Goal: Task Accomplishment & Management: Manage account settings

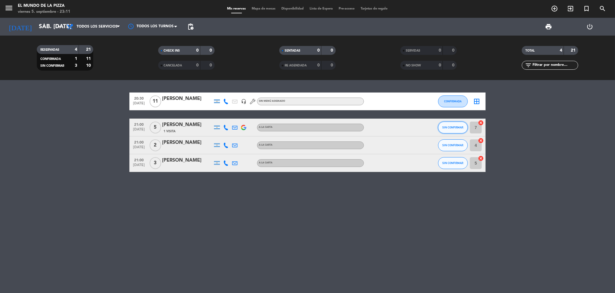
click at [453, 128] on span "SIN CONFIRMAR" at bounding box center [453, 127] width 21 height 3
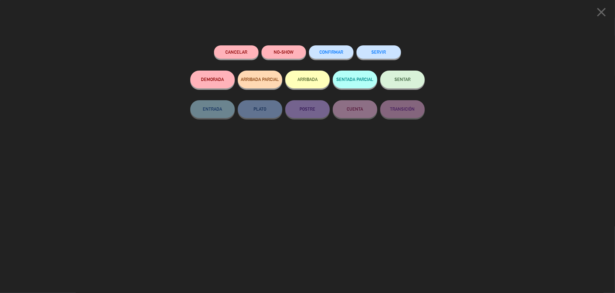
click at [342, 48] on button "CONFIRMAR" at bounding box center [331, 51] width 45 height 13
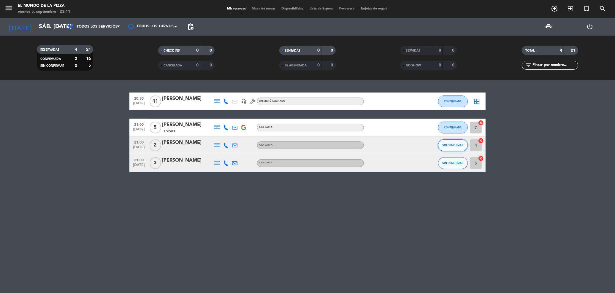
click at [444, 148] on button "SIN CONFIRMAR" at bounding box center [453, 146] width 30 height 12
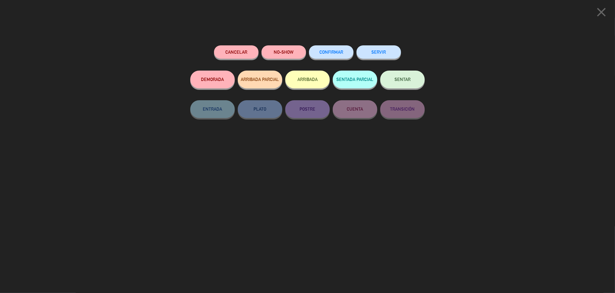
click at [317, 56] on button "CONFIRMAR" at bounding box center [331, 51] width 45 height 13
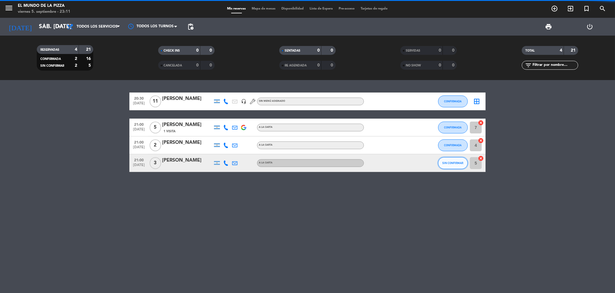
click at [456, 165] on button "SIN CONFIRMAR" at bounding box center [453, 163] width 30 height 12
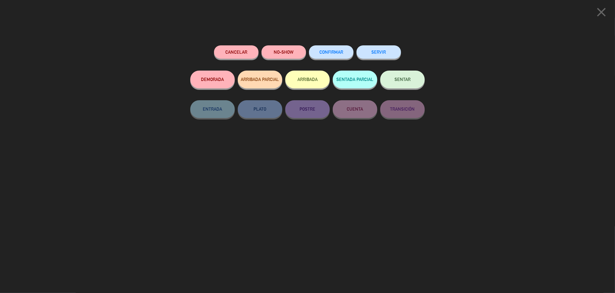
click at [328, 57] on button "CONFIRMAR" at bounding box center [331, 51] width 45 height 13
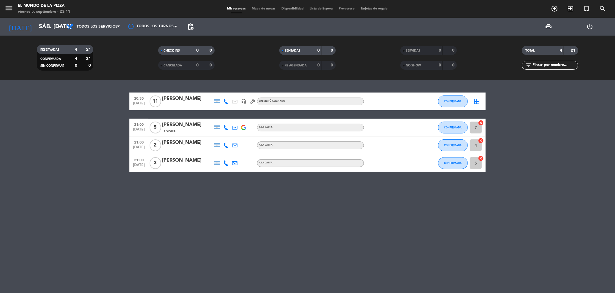
click at [324, 8] on span "Lista de Espera" at bounding box center [321, 8] width 29 height 3
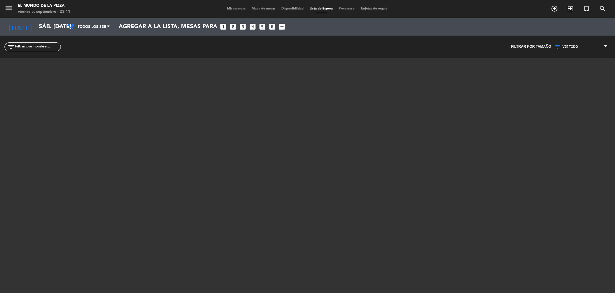
click at [232, 9] on span "Mis reservas" at bounding box center [236, 8] width 25 height 3
